Goal: Task Accomplishment & Management: Use online tool/utility

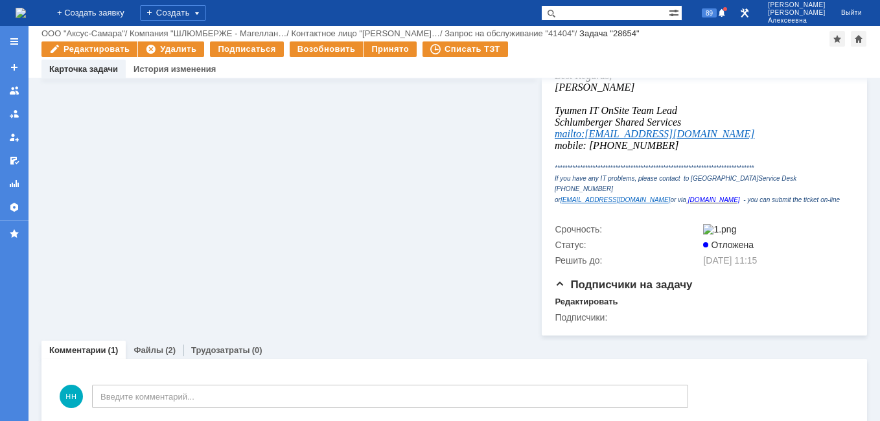
scroll to position [389, 0]
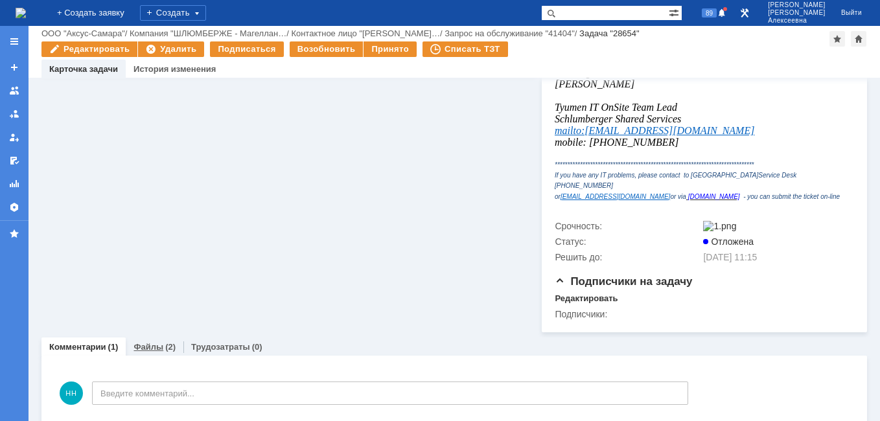
click at [143, 352] on link "Файлы" at bounding box center [148, 347] width 30 height 10
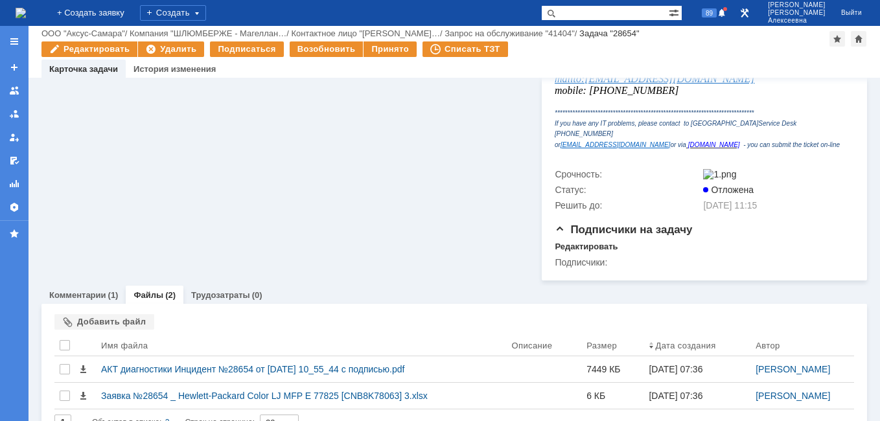
scroll to position [481, 0]
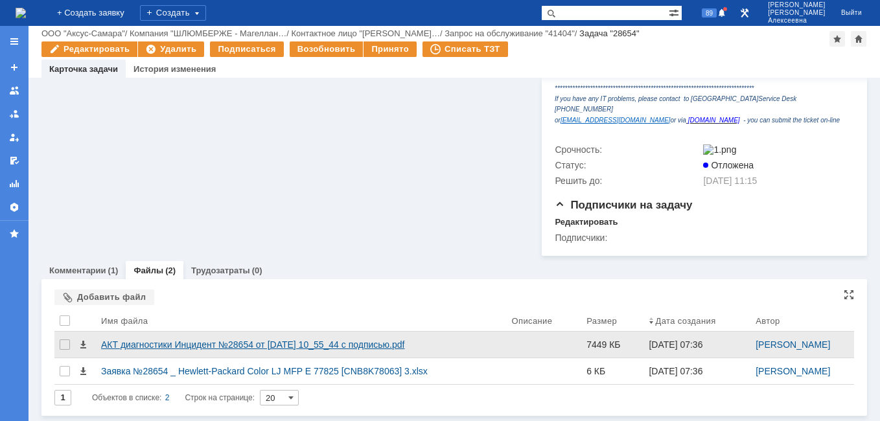
click at [154, 343] on div "АКТ диагностики Инцидент №28654 от 21.08.2025 10_55_44 с подписью.pdf" at bounding box center [301, 344] width 400 height 10
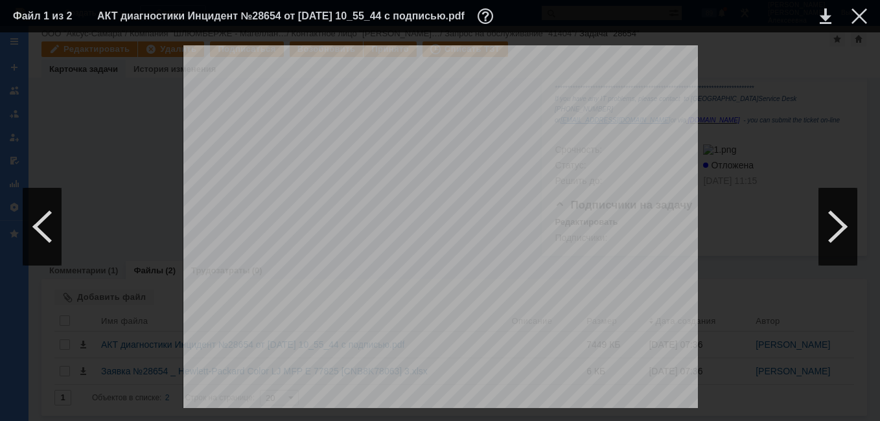
scroll to position [259, 0]
click at [860, 17] on div at bounding box center [859, 16] width 16 height 16
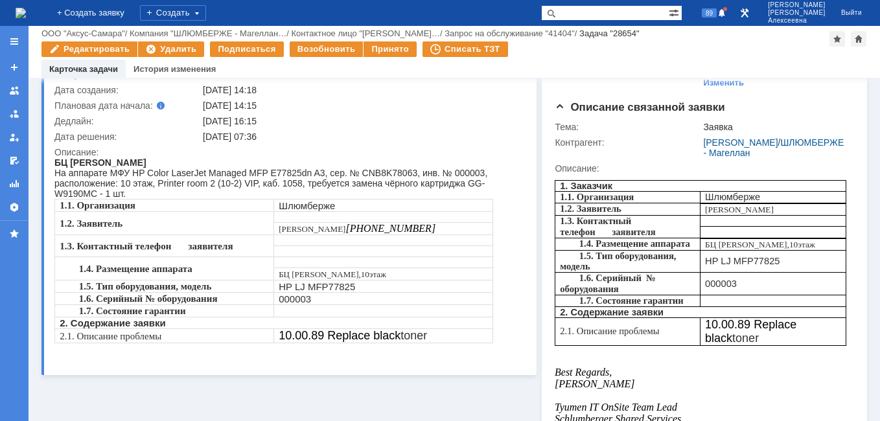
scroll to position [0, 0]
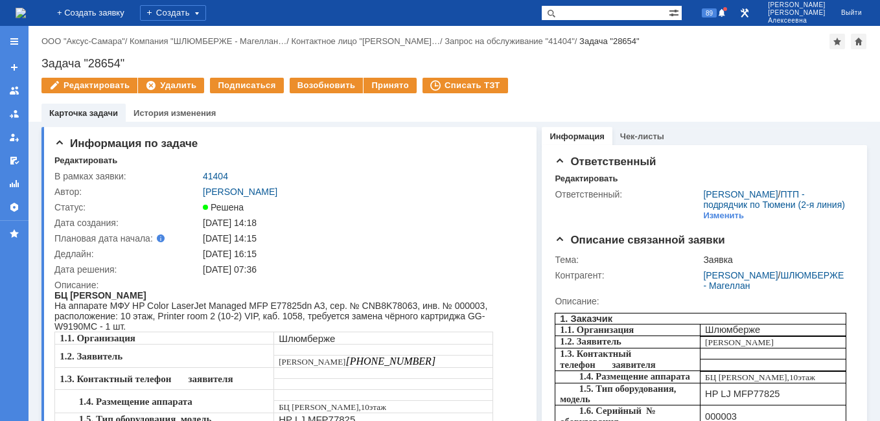
click at [220, 174] on link "41404" at bounding box center [215, 176] width 25 height 10
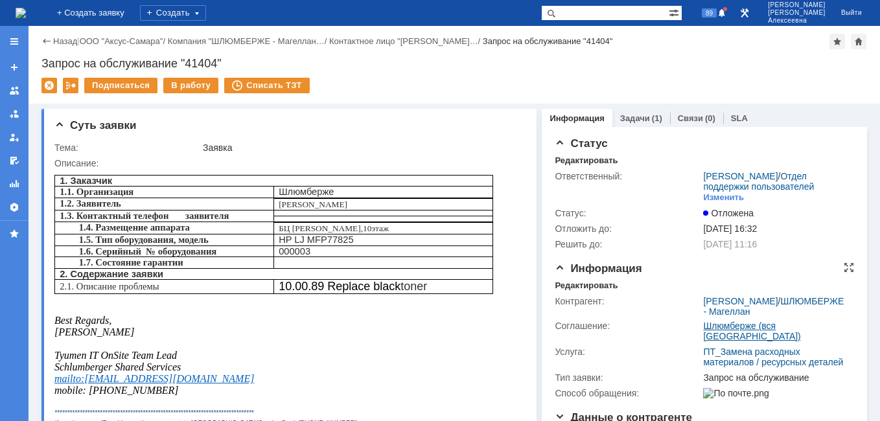
click at [710, 339] on link "Шлюмберже (вся Россия)" at bounding box center [751, 331] width 97 height 21
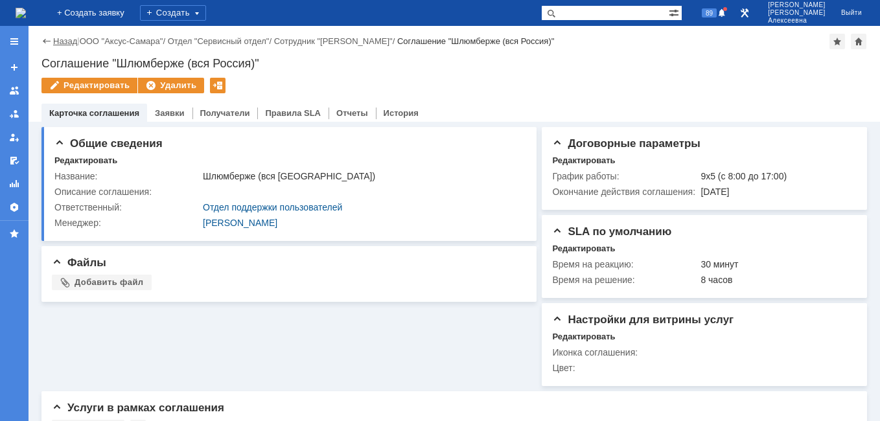
click at [60, 41] on link "Назад" at bounding box center [65, 41] width 24 height 10
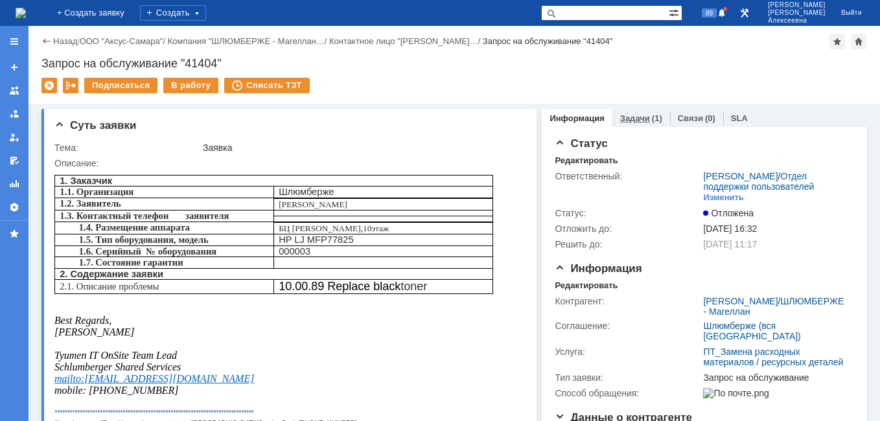
click at [630, 121] on link "Задачи" at bounding box center [635, 118] width 30 height 10
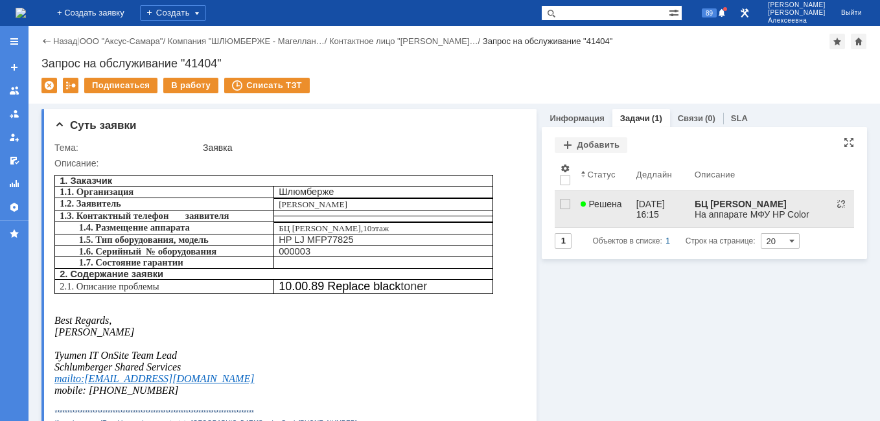
click at [603, 209] on link "Решена" at bounding box center [602, 209] width 55 height 36
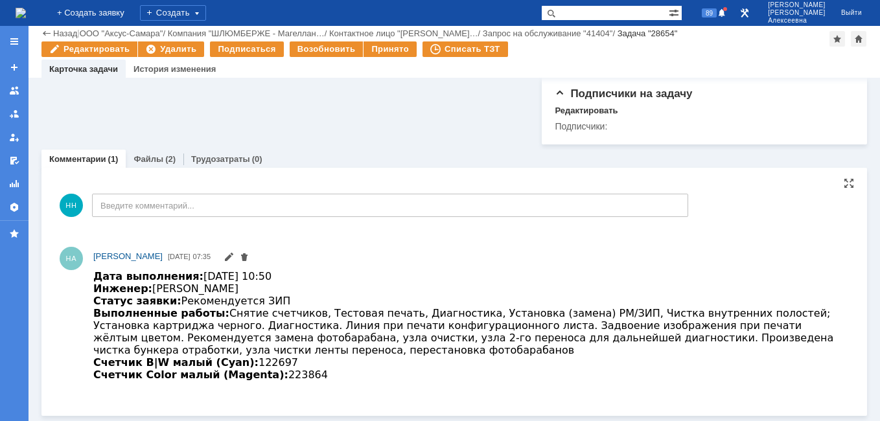
scroll to position [592, 0]
click at [144, 158] on link "Файлы" at bounding box center [148, 159] width 30 height 10
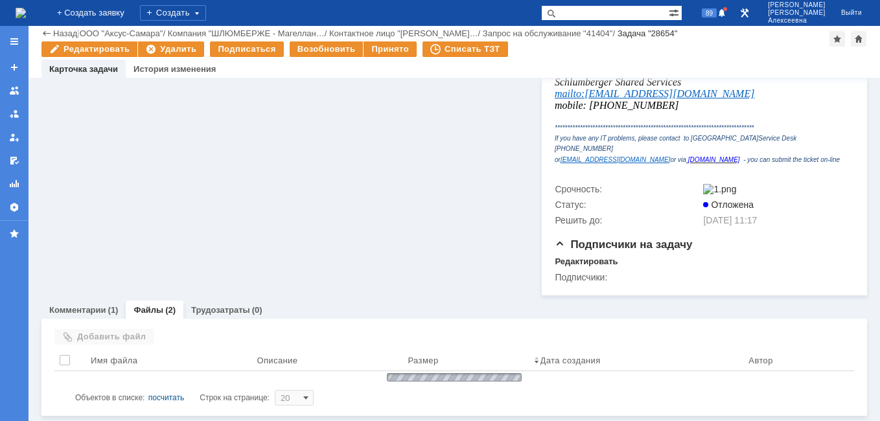
scroll to position [481, 0]
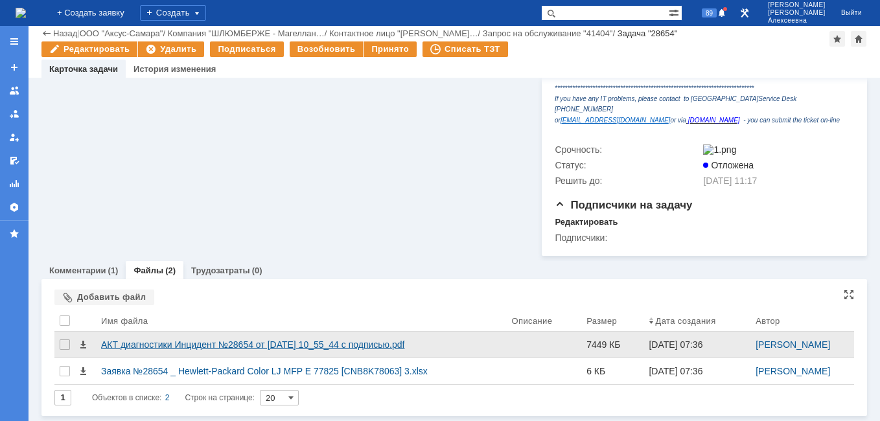
click at [201, 341] on div "АКТ диагностики Инцидент №28654 от 21.08.2025 10_55_44 с подписью.pdf" at bounding box center [301, 344] width 400 height 10
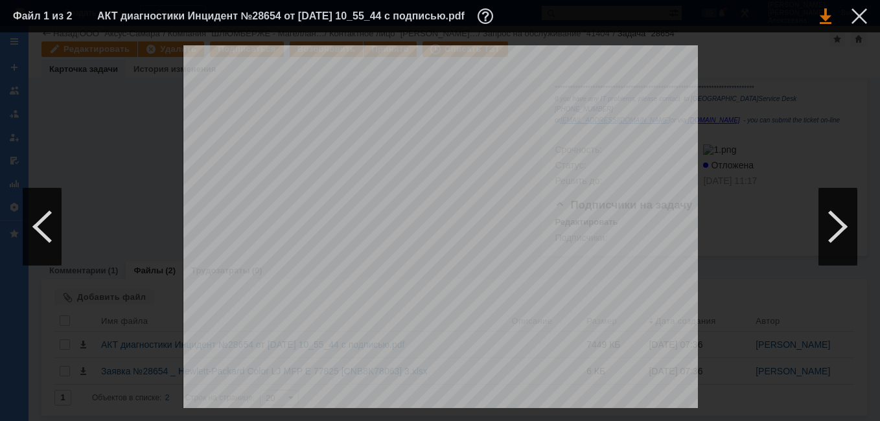
click at [823, 21] on link at bounding box center [826, 16] width 12 height 16
click at [858, 12] on div at bounding box center [859, 16] width 16 height 16
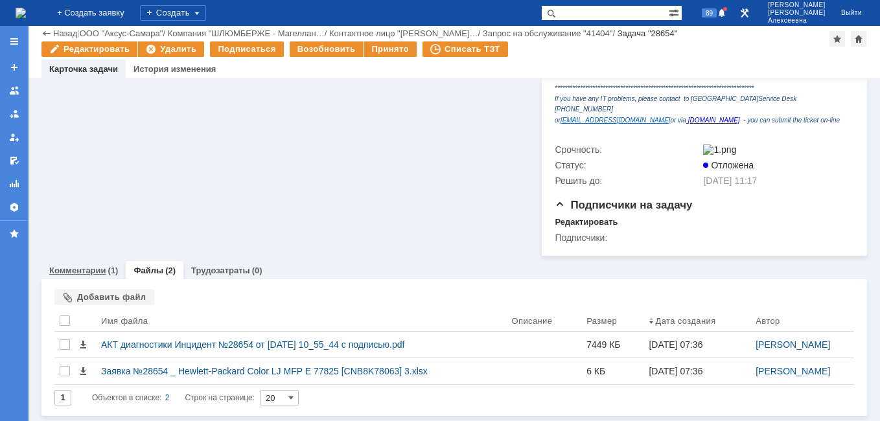
click at [68, 273] on link "Комментарии" at bounding box center [77, 271] width 57 height 10
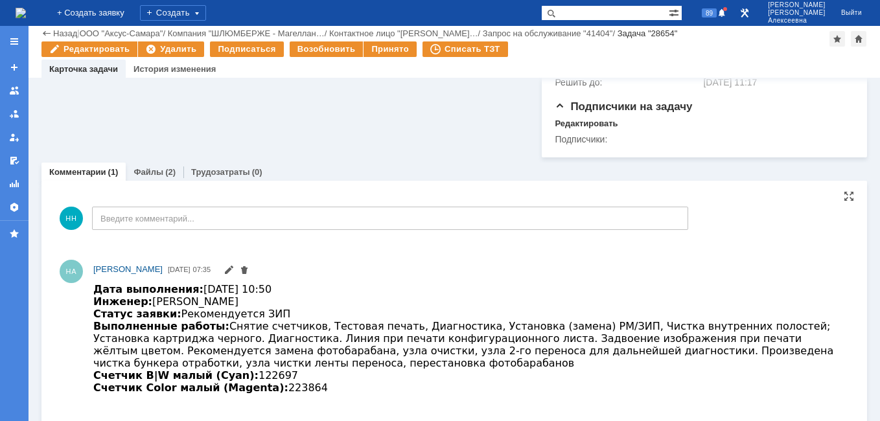
scroll to position [592, 0]
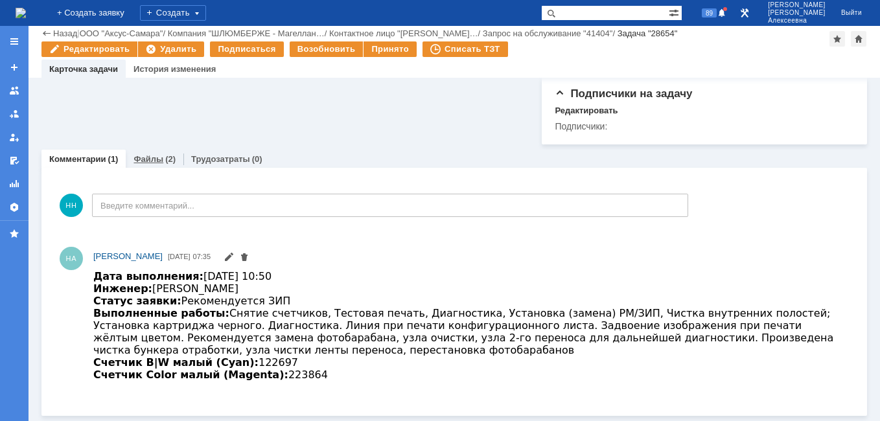
click at [145, 162] on link "Файлы" at bounding box center [148, 159] width 30 height 10
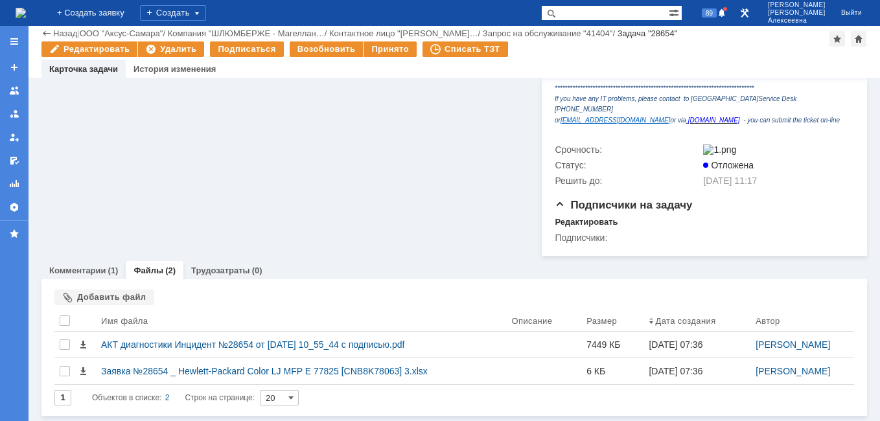
scroll to position [481, 0]
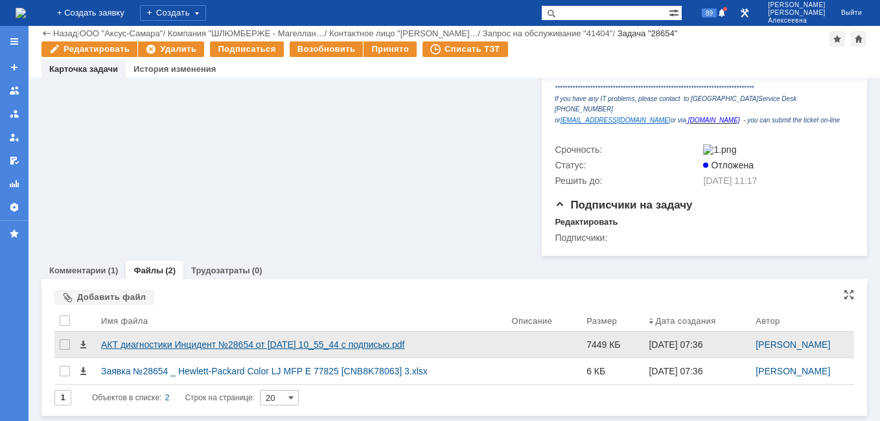
click at [166, 347] on div "АКТ диагностики Инцидент №28654 от 21.08.2025 10_55_44 с подписью.pdf" at bounding box center [301, 344] width 400 height 10
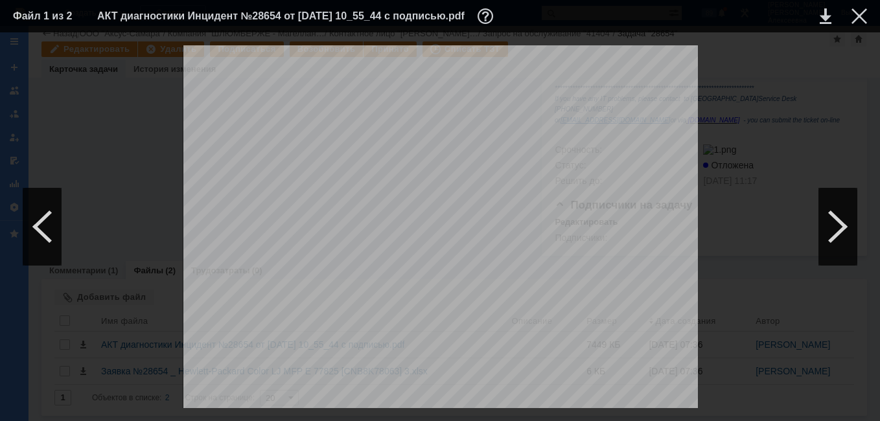
scroll to position [2462, 0]
click at [858, 16] on div at bounding box center [859, 16] width 16 height 16
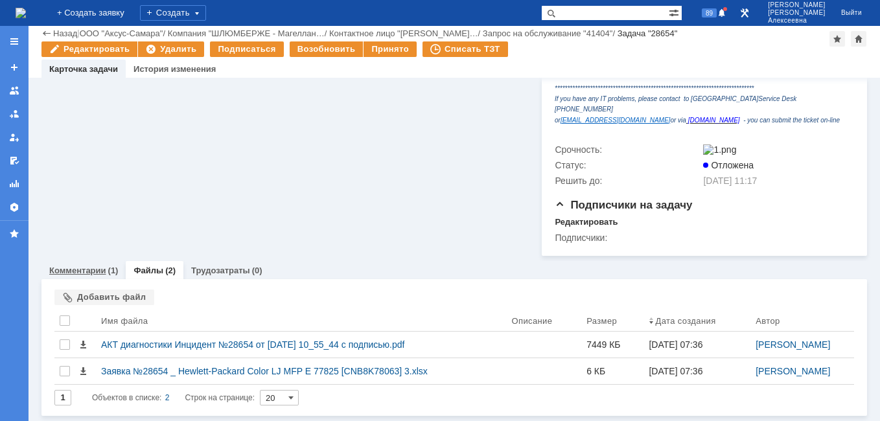
click at [73, 275] on div "Комментарии (1)" at bounding box center [83, 270] width 84 height 19
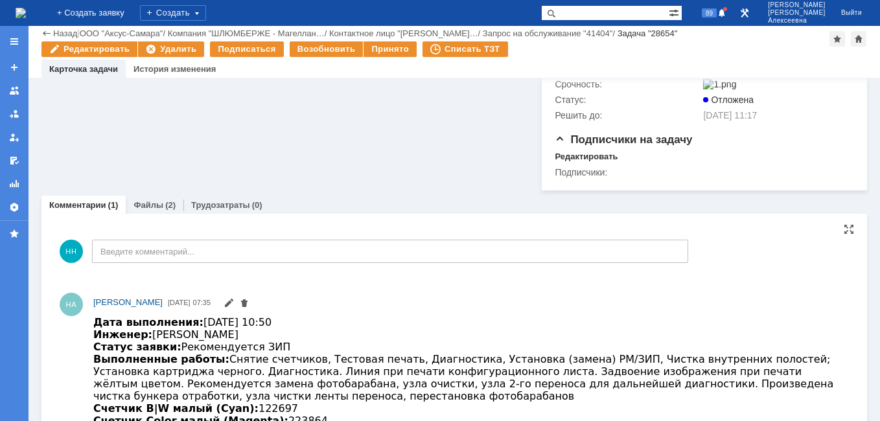
scroll to position [592, 0]
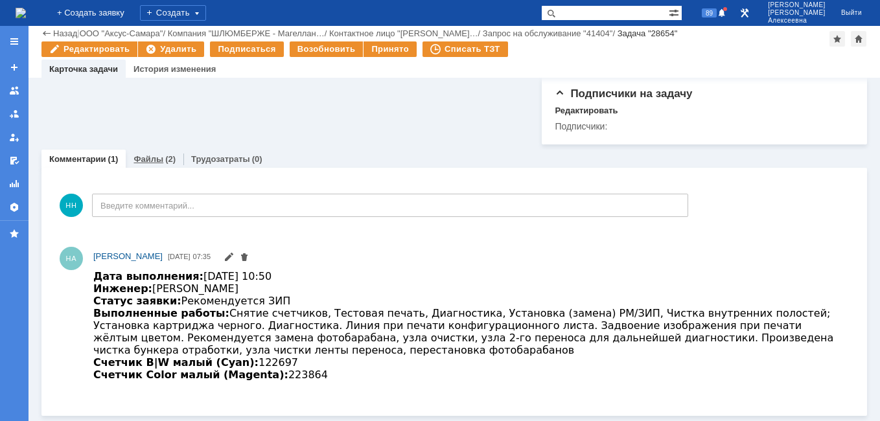
click at [152, 157] on link "Файлы" at bounding box center [148, 159] width 30 height 10
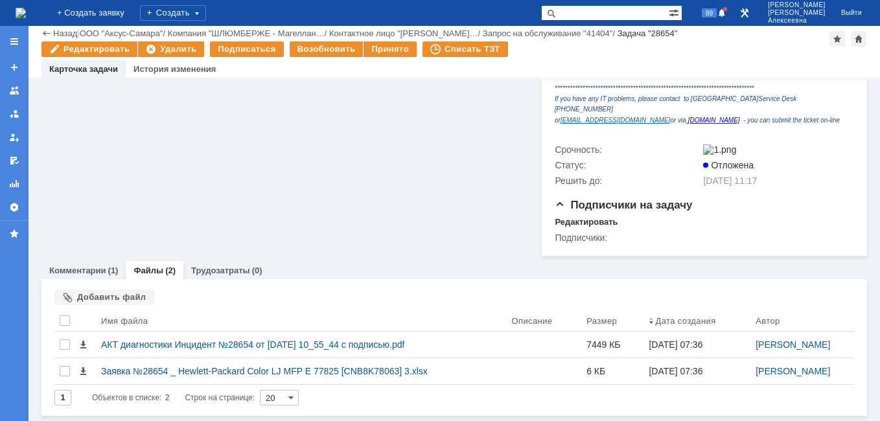
scroll to position [481, 0]
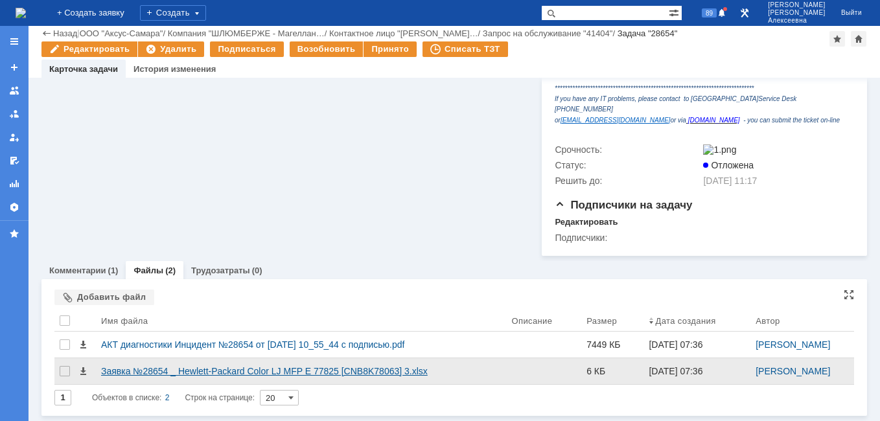
click at [162, 373] on div "Заявка №28654 _ Hewlett-Packard Color LJ MFP E 77825 [CNB8K78063] 3.xlsx" at bounding box center [301, 371] width 400 height 10
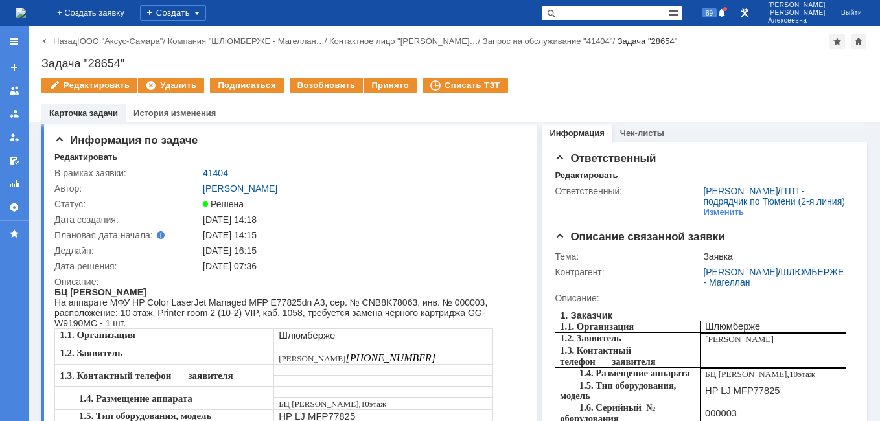
scroll to position [0, 0]
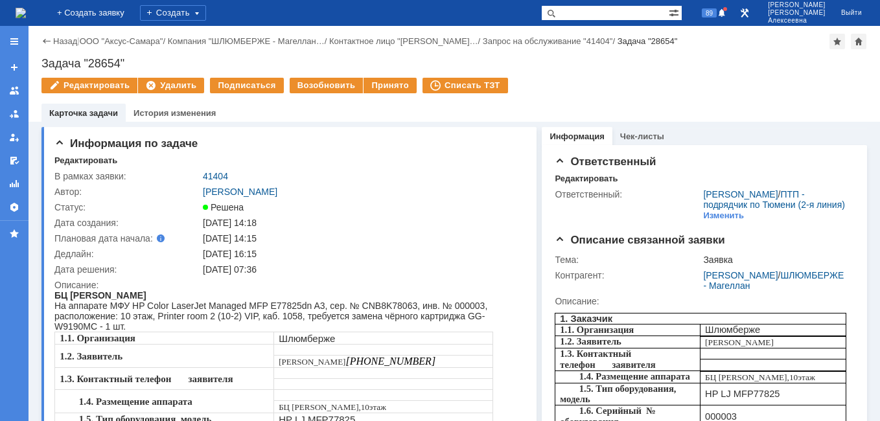
click at [211, 175] on link "41404" at bounding box center [215, 176] width 25 height 10
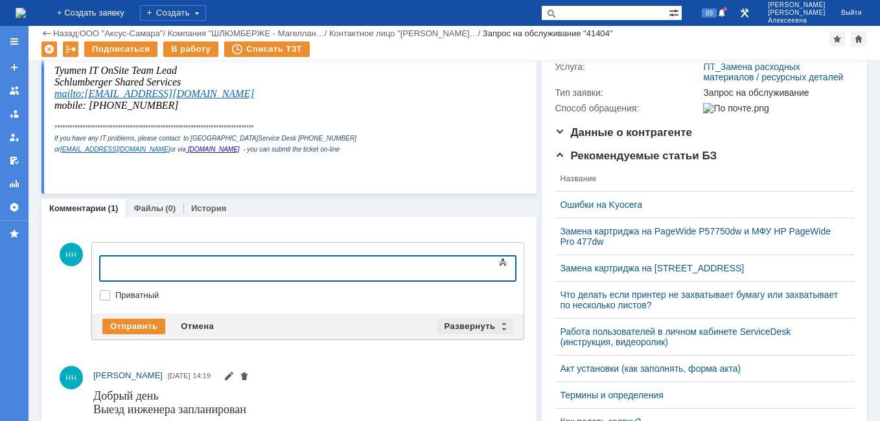
click at [496, 330] on div "Развернуть" at bounding box center [475, 327] width 77 height 16
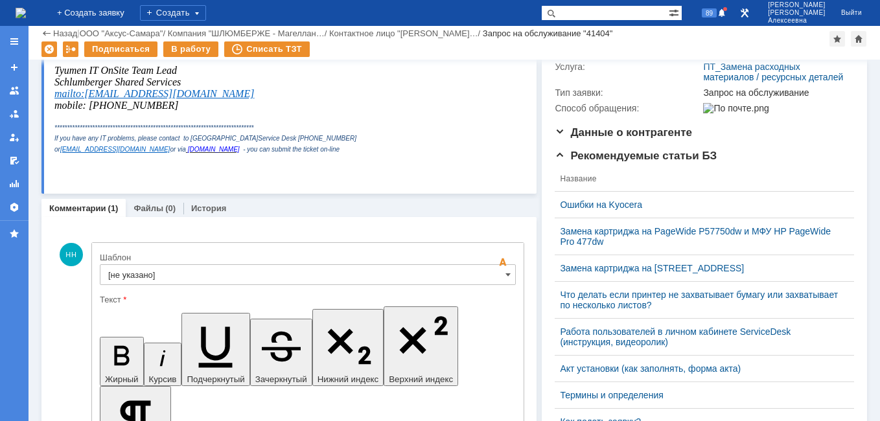
click at [491, 276] on input "[не указано]" at bounding box center [308, 274] width 416 height 21
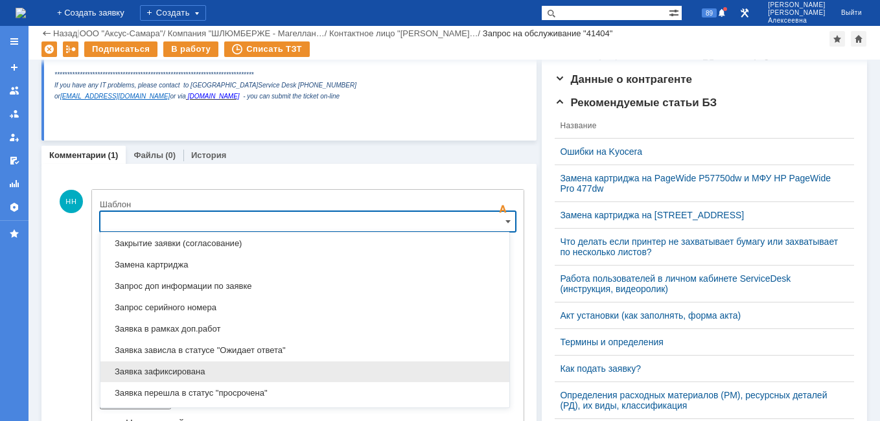
scroll to position [704, 0]
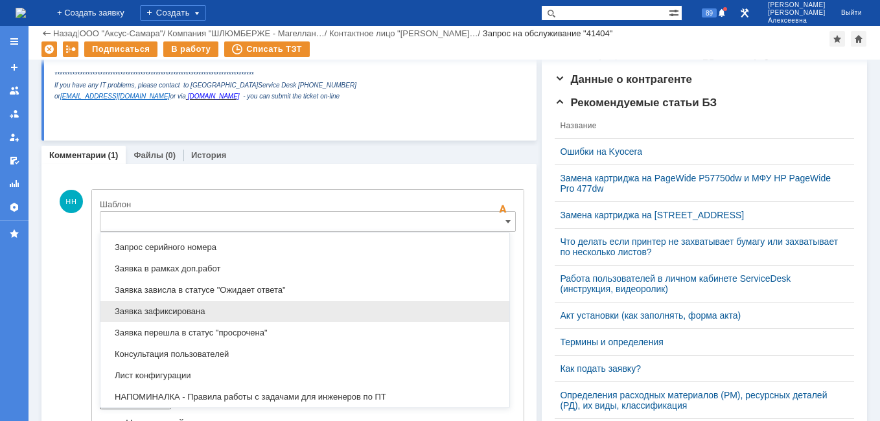
drag, startPoint x: 191, startPoint y: 305, endPoint x: 201, endPoint y: 8, distance: 296.9
click at [191, 305] on div "Заявка зафиксирована" at bounding box center [304, 311] width 409 height 21
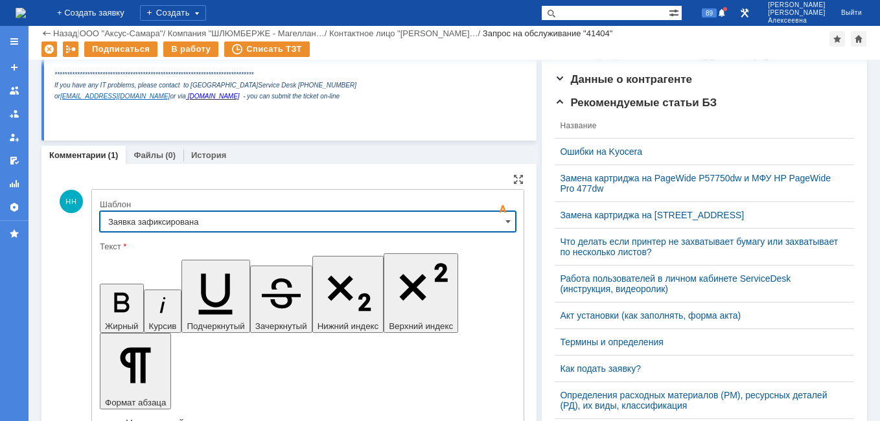
type input "Заявка зафиксирована"
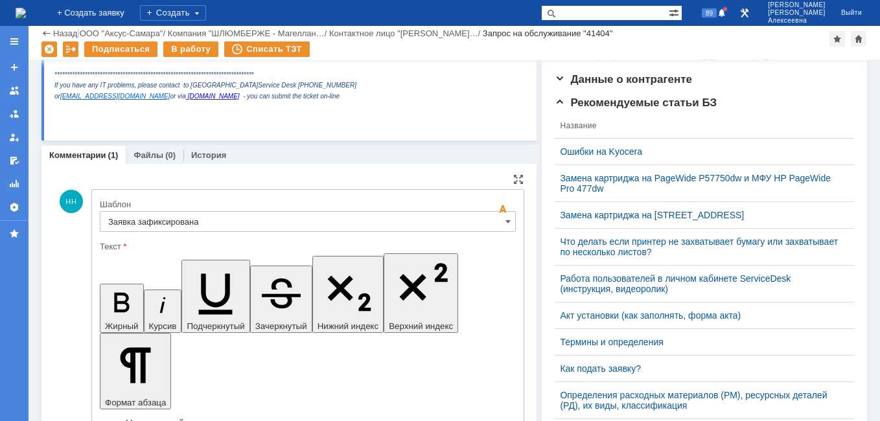
drag, startPoint x: 402, startPoint y: 3237, endPoint x: 125, endPoint y: 3227, distance: 277.5
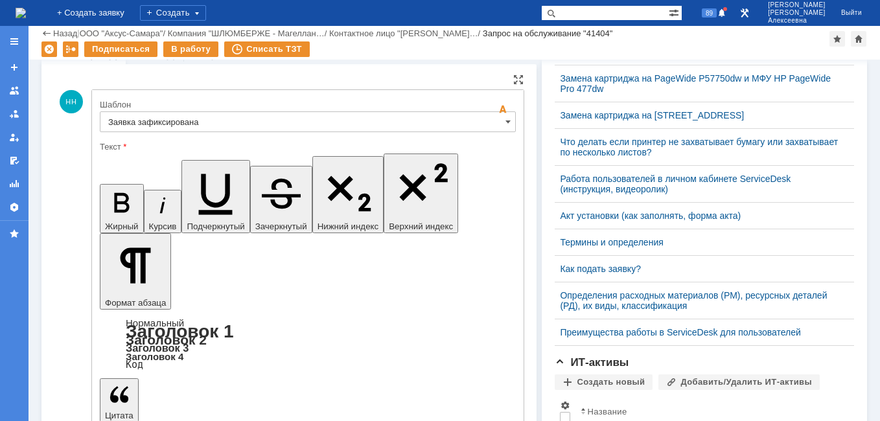
scroll to position [489, 0]
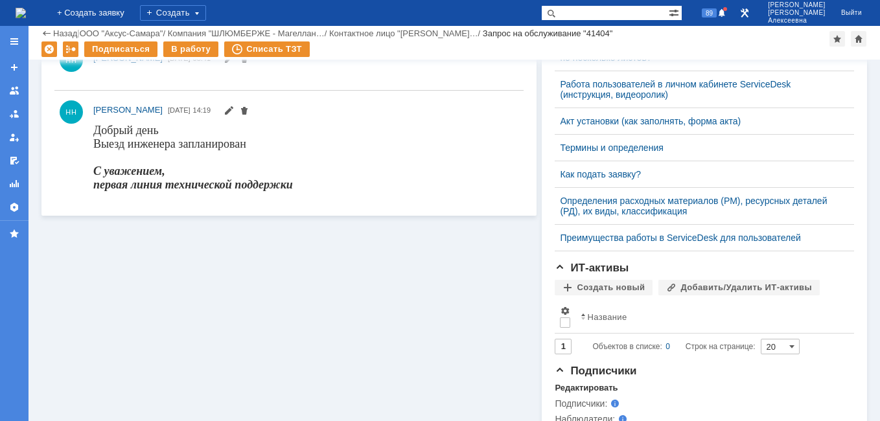
scroll to position [0, 0]
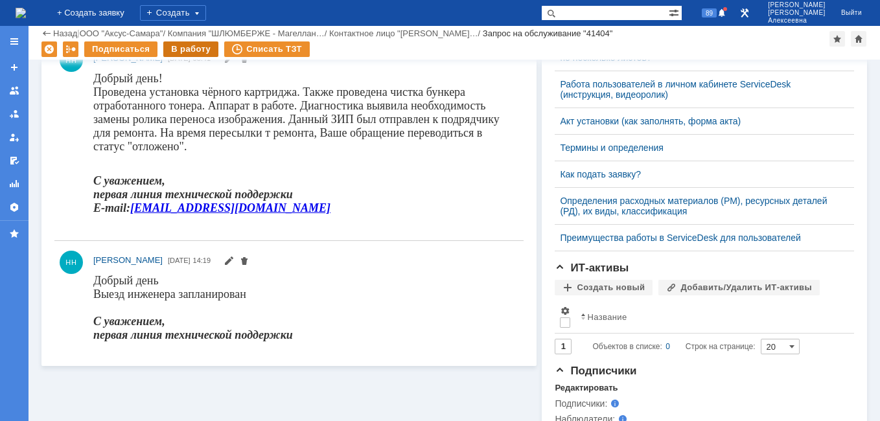
click at [187, 49] on div "В работу" at bounding box center [190, 49] width 55 height 16
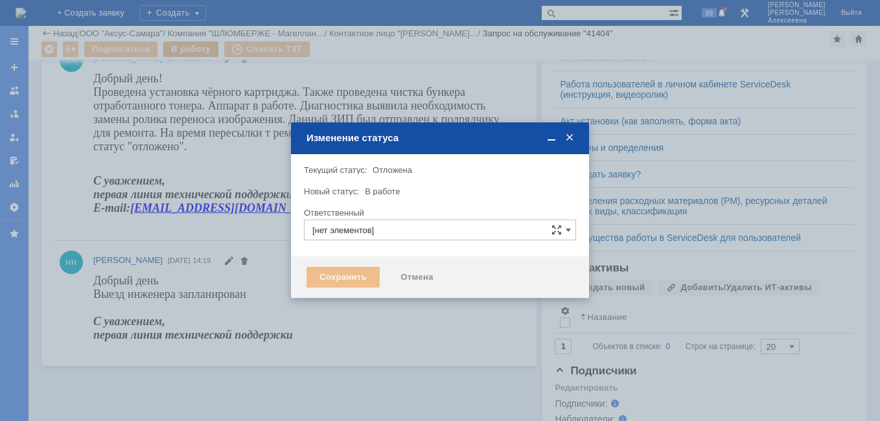
type input "Новоженова Наталья Алексеевна"
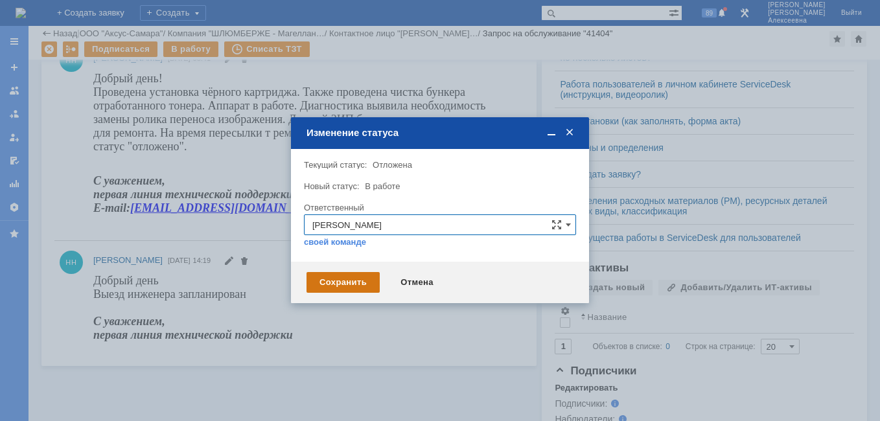
click at [340, 288] on div "Сохранить" at bounding box center [342, 282] width 73 height 21
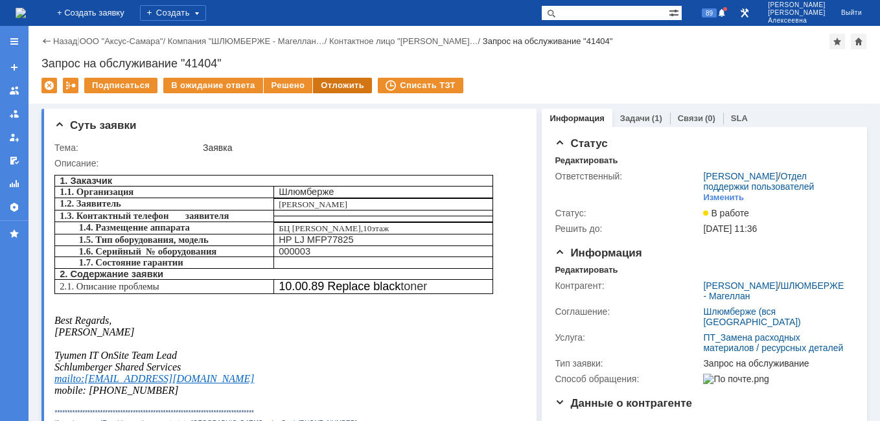
click at [331, 83] on div "Отложить" at bounding box center [342, 86] width 59 height 16
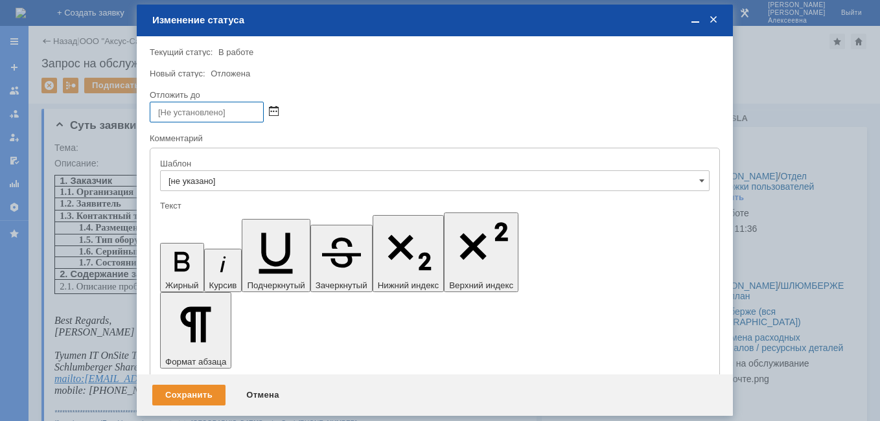
click at [270, 113] on span at bounding box center [274, 112] width 10 height 10
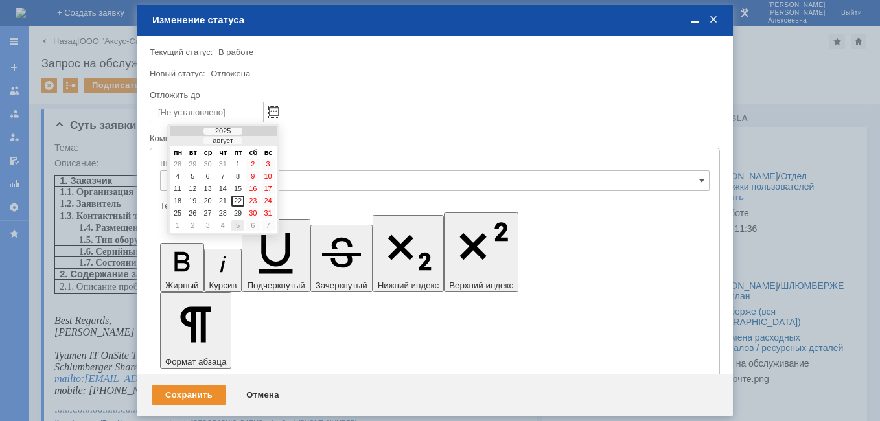
click at [238, 225] on div "5" at bounding box center [237, 225] width 13 height 11
type input "05.09.2025 08:41"
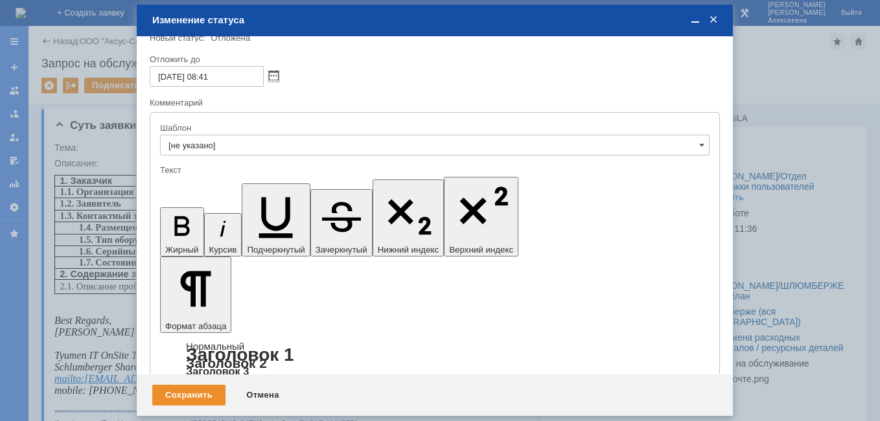
scroll to position [51, 0]
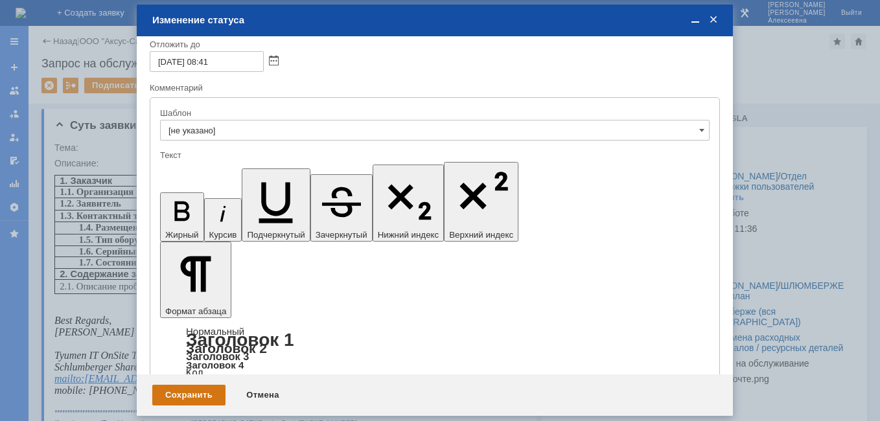
click at [181, 397] on div "Сохранить" at bounding box center [188, 395] width 73 height 21
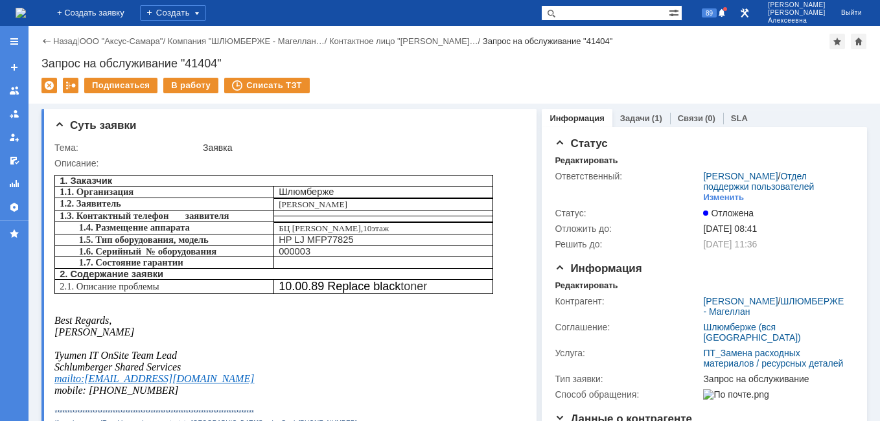
scroll to position [0, 0]
